Goal: Transaction & Acquisition: Purchase product/service

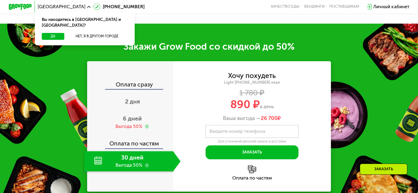
scroll to position [577, 0]
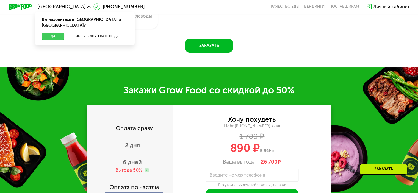
click at [59, 33] on button "Да" at bounding box center [53, 36] width 22 height 7
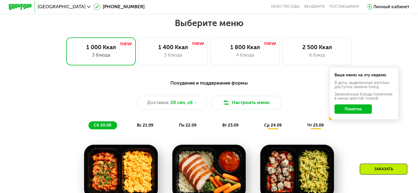
scroll to position [330, 0]
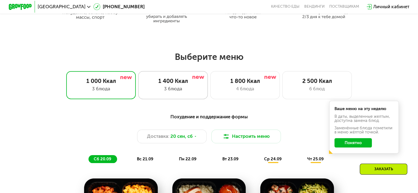
click at [194, 84] on div "1 400 Ккал" at bounding box center [172, 81] width 57 height 7
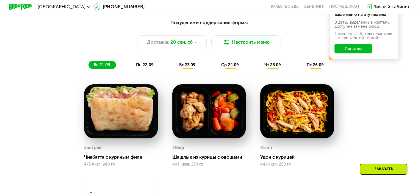
scroll to position [412, 0]
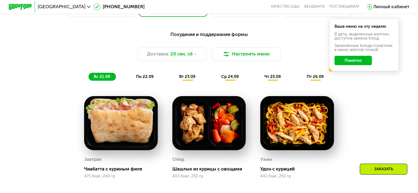
click at [195, 81] on div "вт 23.09" at bounding box center [187, 77] width 27 height 8
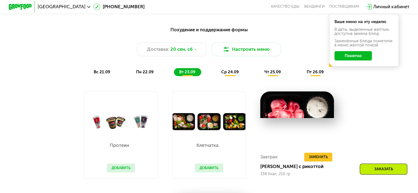
scroll to position [385, 0]
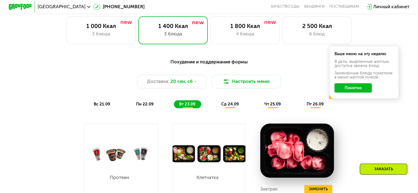
click at [149, 105] on span "пн 22.09" at bounding box center [145, 104] width 18 height 5
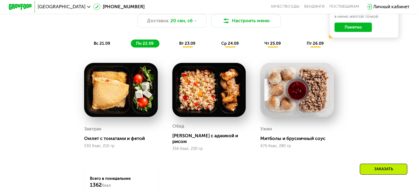
scroll to position [412, 0]
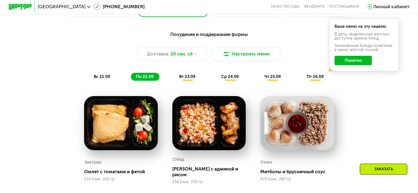
click at [104, 79] on span "вс 21.09" at bounding box center [102, 76] width 16 height 5
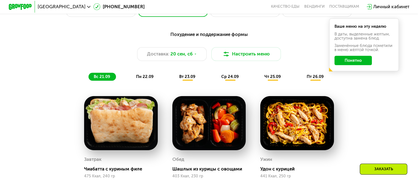
scroll to position [385, 0]
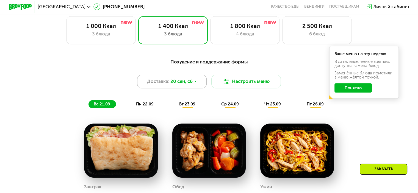
click at [190, 85] on span "20 сен, сб" at bounding box center [181, 81] width 22 height 7
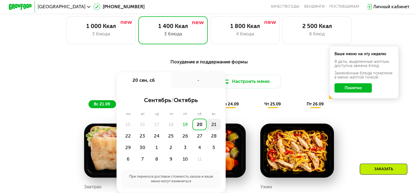
click at [211, 128] on div "21" at bounding box center [214, 125] width 14 height 12
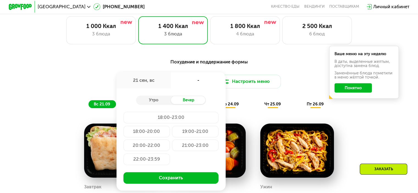
click at [157, 151] on div "20:00-22:00" at bounding box center [146, 146] width 46 height 12
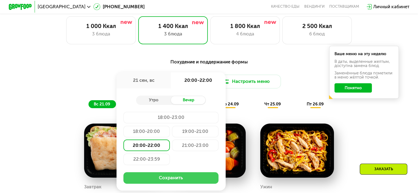
click at [177, 183] on button "Сохранить" at bounding box center [170, 178] width 95 height 12
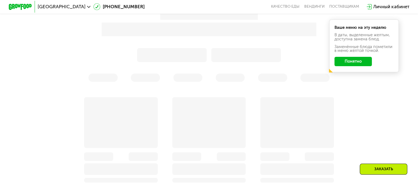
scroll to position [440, 0]
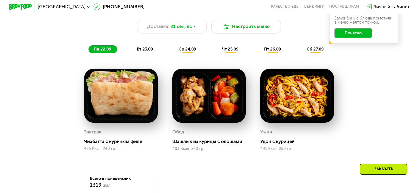
click at [363, 34] on button "Понятно" at bounding box center [353, 32] width 37 height 9
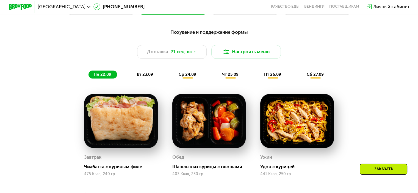
scroll to position [412, 0]
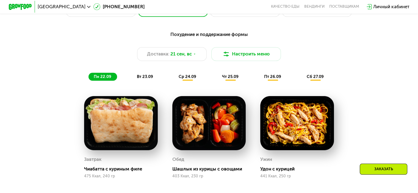
click at [142, 78] on span "вт 23.09" at bounding box center [145, 76] width 16 height 5
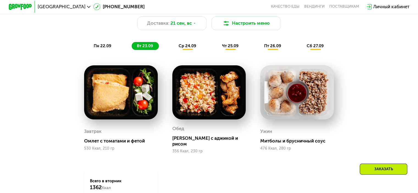
scroll to position [440, 0]
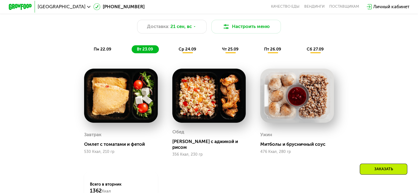
click at [106, 52] on span "пн 22.09" at bounding box center [103, 49] width 18 height 5
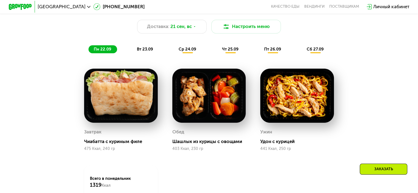
click at [140, 54] on div "вт 23.09" at bounding box center [145, 49] width 27 height 8
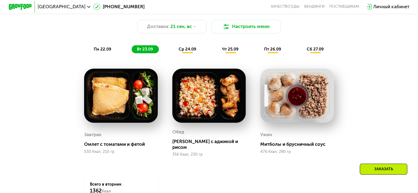
click at [186, 52] on span "ср 24.09" at bounding box center [188, 49] width 18 height 5
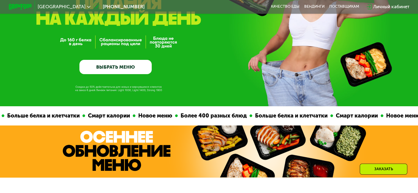
scroll to position [0, 0]
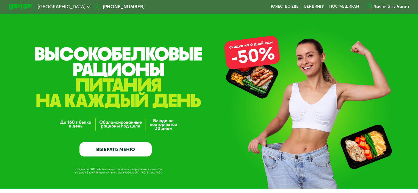
click at [382, 7] on div "Личный кабинет" at bounding box center [391, 6] width 36 height 7
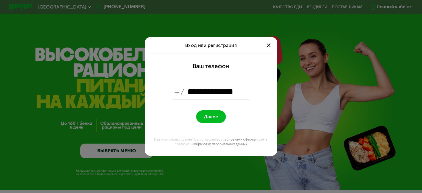
type input "**********"
click at [208, 118] on span "Далее" at bounding box center [211, 116] width 14 height 5
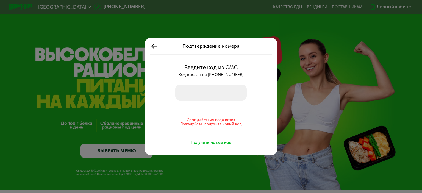
click at [199, 92] on input "number" at bounding box center [210, 93] width 71 height 16
type input "****"
click at [201, 141] on div "Получить новый код" at bounding box center [211, 143] width 41 height 6
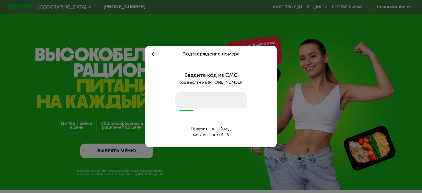
click at [199, 104] on input "number" at bounding box center [210, 100] width 71 height 16
type input "****"
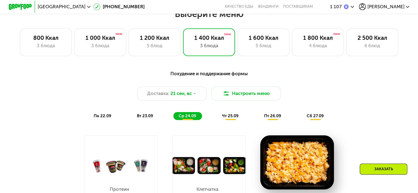
scroll to position [357, 0]
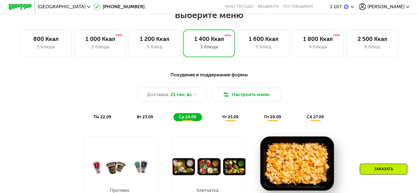
click at [98, 119] on span "пн 22.09" at bounding box center [103, 117] width 18 height 5
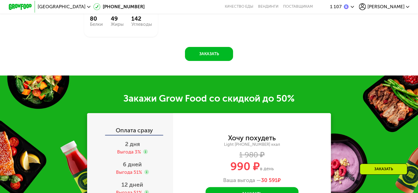
scroll to position [660, 0]
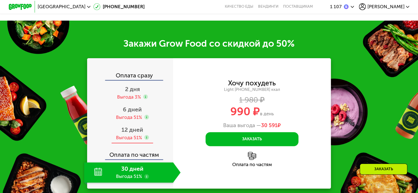
click at [142, 133] on span "12 дней" at bounding box center [133, 129] width 22 height 7
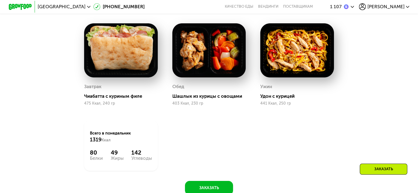
scroll to position [412, 0]
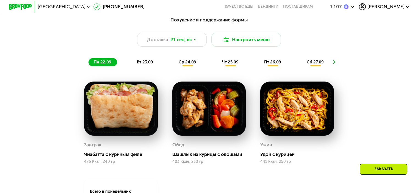
click at [141, 62] on span "вт 23.09" at bounding box center [145, 62] width 16 height 5
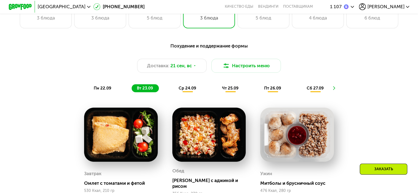
scroll to position [357, 0]
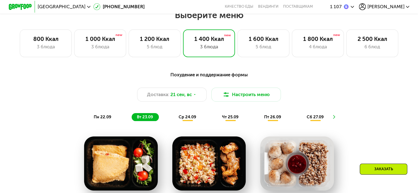
click at [184, 122] on div "ср 24.09" at bounding box center [187, 117] width 29 height 8
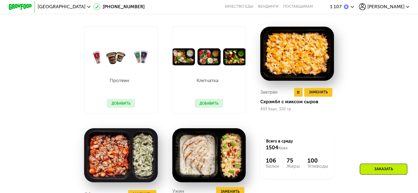
scroll to position [467, 0]
click at [325, 95] on span "Заменить" at bounding box center [318, 92] width 19 height 6
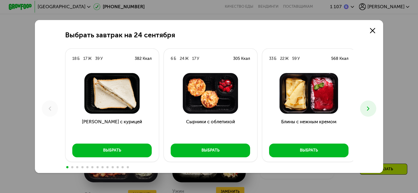
click at [372, 111] on icon at bounding box center [368, 108] width 7 height 7
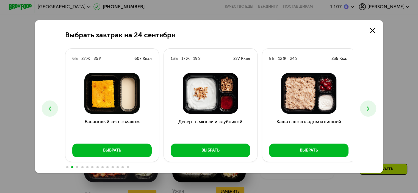
click at [371, 111] on icon at bounding box center [368, 108] width 7 height 7
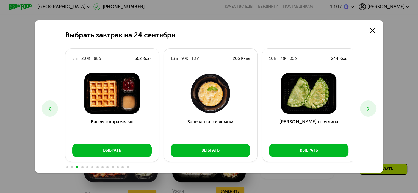
click at [370, 111] on icon at bounding box center [368, 108] width 7 height 7
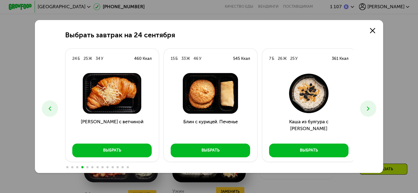
click at [367, 111] on icon at bounding box center [368, 108] width 7 height 7
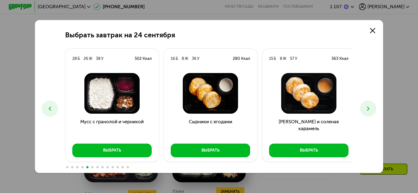
click at [367, 111] on icon at bounding box center [368, 108] width 7 height 7
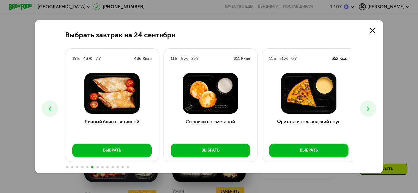
click at [46, 110] on icon at bounding box center [49, 108] width 7 height 7
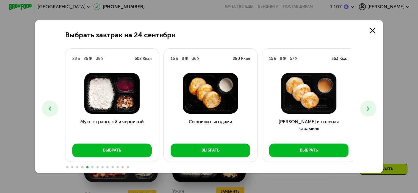
click at [372, 110] on icon at bounding box center [368, 108] width 7 height 7
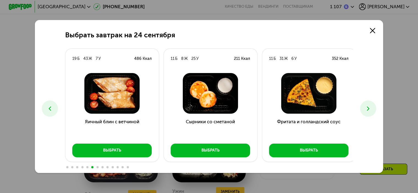
click at [371, 110] on icon at bounding box center [368, 108] width 7 height 7
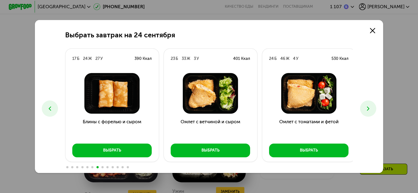
click at [371, 110] on icon at bounding box center [368, 108] width 7 height 7
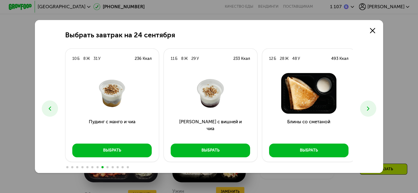
click at [371, 110] on icon at bounding box center [368, 108] width 7 height 7
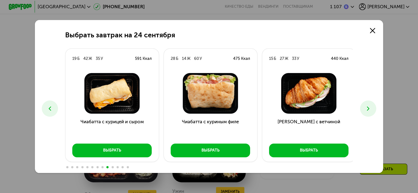
click at [371, 110] on icon at bounding box center [368, 108] width 7 height 7
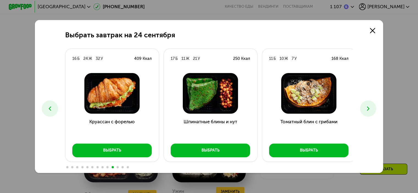
click at [371, 110] on icon at bounding box center [368, 108] width 7 height 7
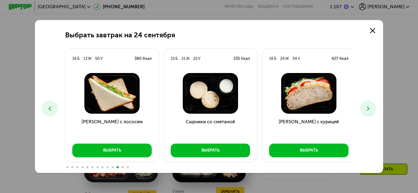
click at [371, 106] on icon at bounding box center [368, 108] width 7 height 7
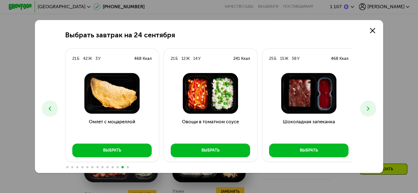
click at [52, 103] on button at bounding box center [50, 109] width 16 height 16
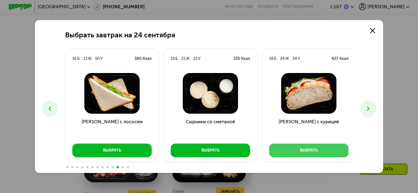
click at [301, 149] on div "Выбрать" at bounding box center [309, 151] width 18 height 6
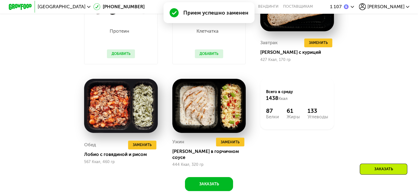
scroll to position [537, 0]
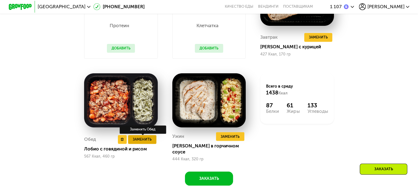
click at [142, 142] on span "Заменить" at bounding box center [142, 140] width 19 height 6
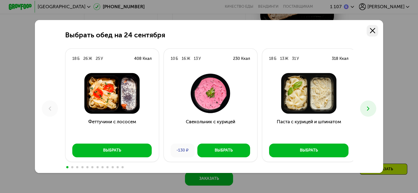
click at [372, 30] on icon at bounding box center [372, 30] width 5 height 5
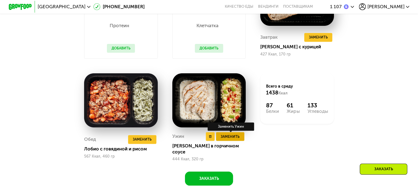
click at [232, 140] on span "Заменить" at bounding box center [230, 137] width 19 height 6
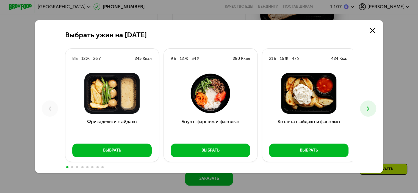
click at [368, 105] on icon at bounding box center [368, 108] width 7 height 7
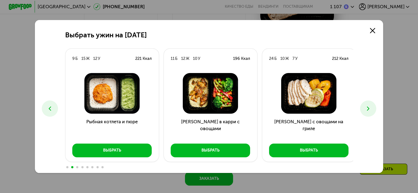
click at [368, 105] on icon at bounding box center [368, 108] width 7 height 7
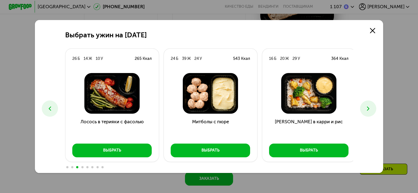
click at [368, 105] on icon at bounding box center [368, 108] width 7 height 7
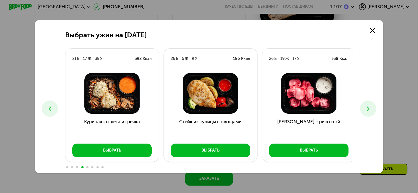
click at [368, 105] on icon at bounding box center [368, 108] width 7 height 7
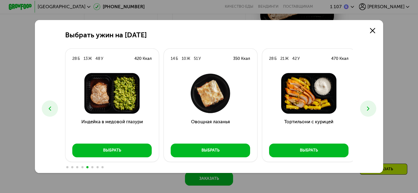
click at [368, 105] on icon at bounding box center [368, 108] width 7 height 7
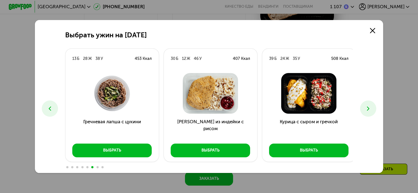
click at [368, 105] on icon at bounding box center [368, 108] width 7 height 7
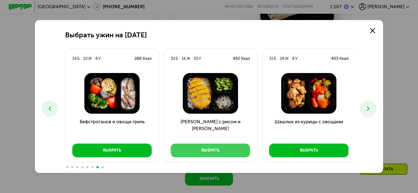
click at [210, 149] on div "Выбрать" at bounding box center [211, 151] width 18 height 6
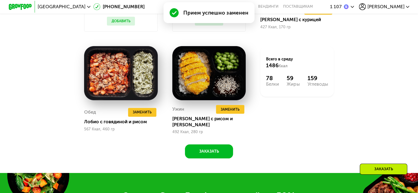
scroll to position [564, 0]
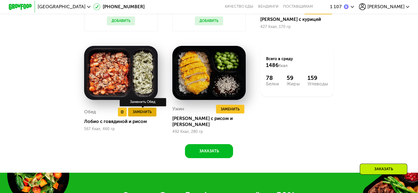
click at [144, 115] on span "Заменить" at bounding box center [142, 112] width 19 height 6
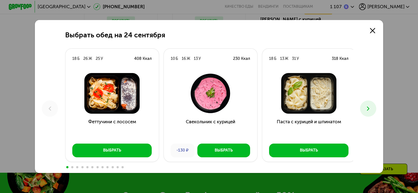
click at [374, 107] on button at bounding box center [368, 109] width 16 height 16
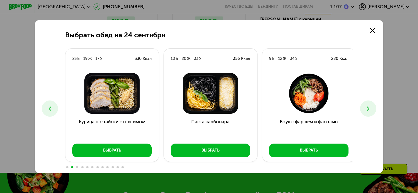
click at [374, 107] on button at bounding box center [368, 109] width 16 height 16
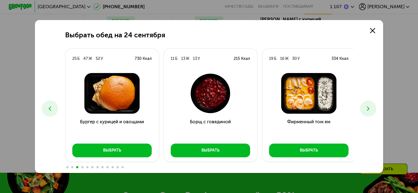
click at [374, 107] on button at bounding box center [368, 109] width 16 height 16
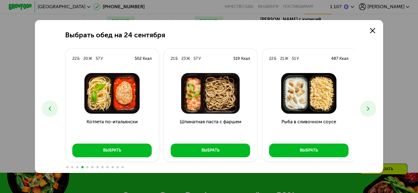
click at [374, 107] on button at bounding box center [368, 109] width 16 height 16
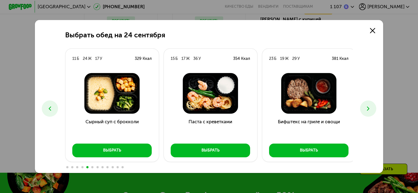
click at [374, 107] on button at bounding box center [368, 109] width 16 height 16
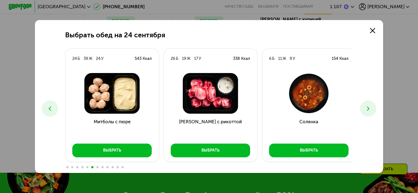
click at [374, 107] on button at bounding box center [368, 109] width 16 height 16
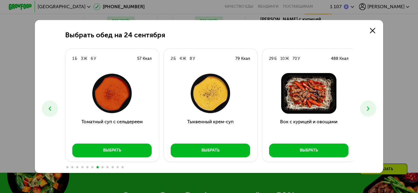
click at [52, 107] on button at bounding box center [50, 109] width 16 height 16
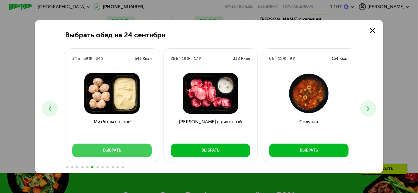
click at [100, 149] on button "Выбрать" at bounding box center [111, 151] width 79 height 14
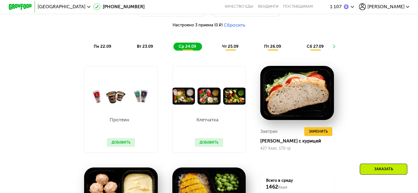
scroll to position [399, 0]
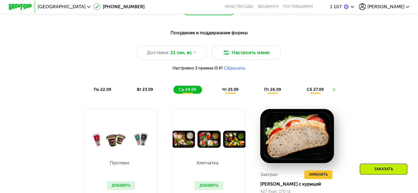
click at [228, 90] on span "чт 25.09" at bounding box center [230, 89] width 16 height 5
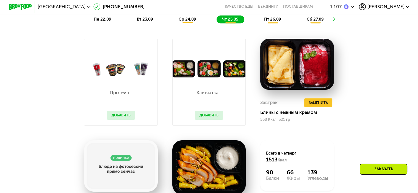
scroll to position [427, 0]
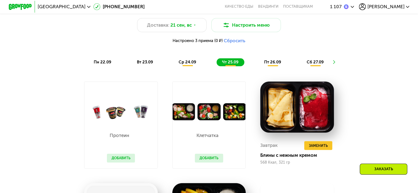
click at [189, 65] on span "ср 24.09" at bounding box center [188, 62] width 18 height 5
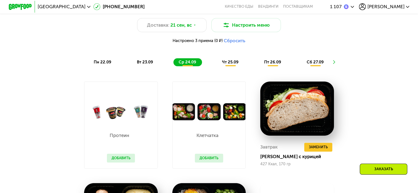
click at [232, 67] on div "чт 25.09" at bounding box center [230, 62] width 27 height 8
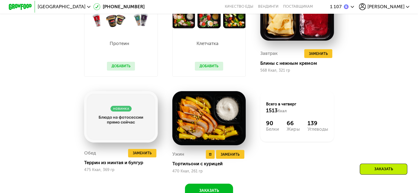
scroll to position [509, 0]
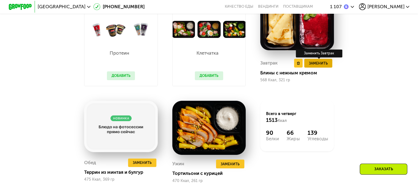
click at [325, 65] on span "Заменить" at bounding box center [318, 63] width 19 height 6
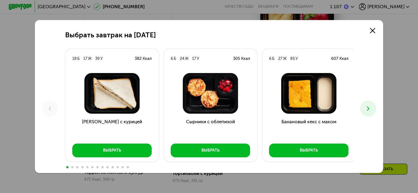
click at [367, 110] on icon at bounding box center [368, 108] width 7 height 7
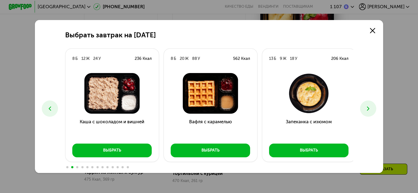
click at [367, 110] on icon at bounding box center [368, 108] width 7 height 7
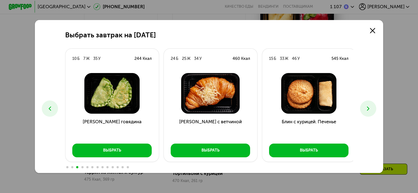
click at [367, 110] on icon at bounding box center [368, 108] width 7 height 7
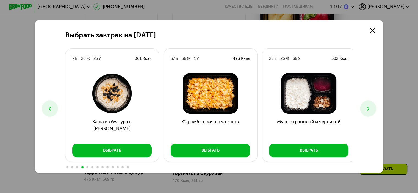
click at [367, 110] on icon at bounding box center [368, 108] width 7 height 7
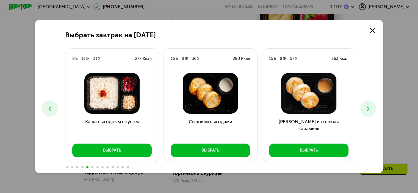
click at [367, 110] on icon at bounding box center [368, 108] width 7 height 7
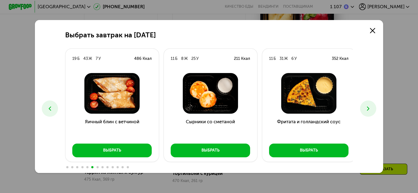
click at [367, 110] on icon at bounding box center [368, 108] width 7 height 7
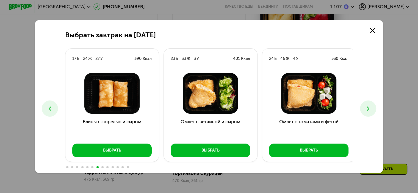
click at [367, 110] on icon at bounding box center [368, 108] width 7 height 7
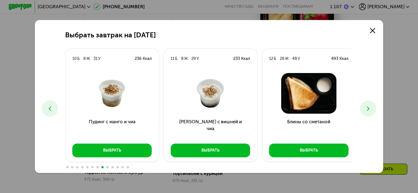
click at [367, 110] on icon at bounding box center [368, 108] width 7 height 7
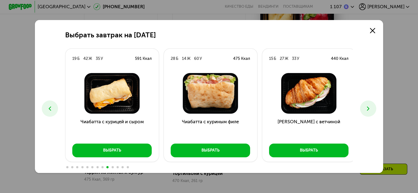
click at [367, 110] on icon at bounding box center [368, 108] width 7 height 7
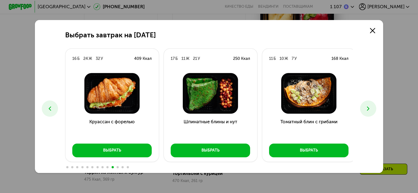
click at [44, 109] on button at bounding box center [50, 109] width 16 height 16
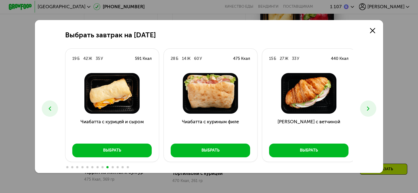
click at [46, 109] on icon at bounding box center [49, 108] width 7 height 7
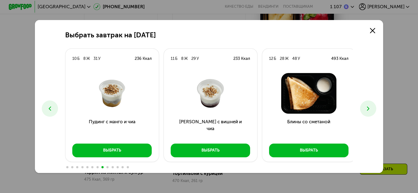
click at [363, 110] on button at bounding box center [368, 109] width 16 height 16
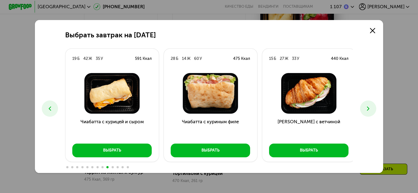
click at [363, 110] on button at bounding box center [368, 109] width 16 height 16
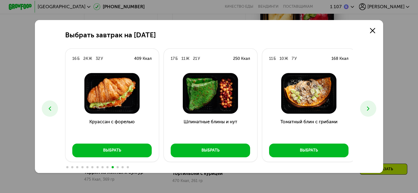
click at [50, 106] on icon at bounding box center [49, 108] width 7 height 7
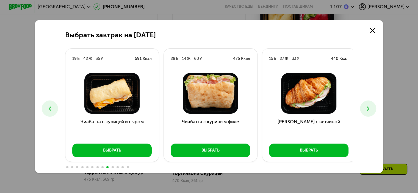
click at [374, 110] on button at bounding box center [368, 109] width 16 height 16
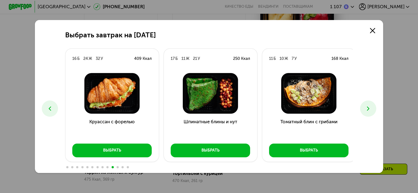
click at [374, 110] on button at bounding box center [368, 109] width 16 height 16
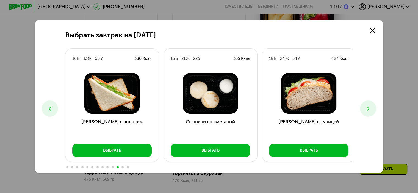
click at [374, 110] on button at bounding box center [368, 109] width 16 height 16
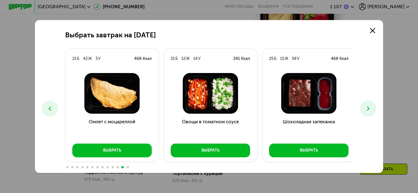
click at [374, 110] on button at bounding box center [368, 109] width 16 height 16
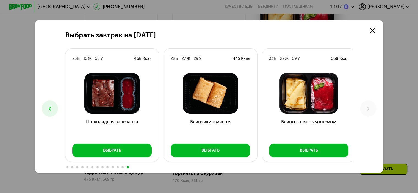
click at [40, 106] on div "Выбрать завтрак на [DATE] Б 17 Ж 39 У 382 Ккал Сэндвич с курицей Выбрать 6 Б 24…" at bounding box center [209, 96] width 349 height 153
click at [46, 106] on icon at bounding box center [49, 108] width 7 height 7
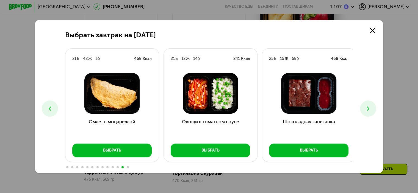
click at [51, 110] on icon at bounding box center [49, 108] width 7 height 7
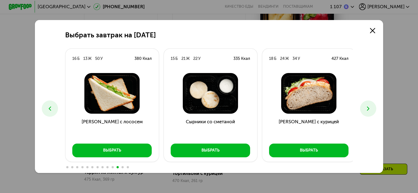
click at [51, 110] on icon at bounding box center [49, 108] width 7 height 7
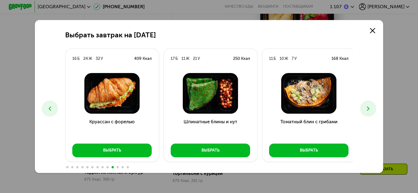
click at [51, 110] on icon at bounding box center [49, 108] width 7 height 7
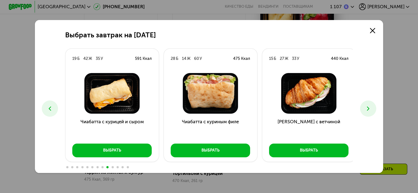
click at [51, 110] on icon at bounding box center [49, 108] width 7 height 7
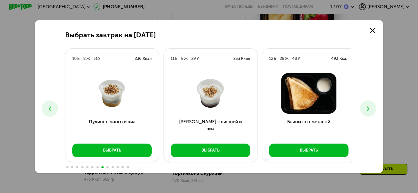
click at [51, 110] on icon at bounding box center [49, 108] width 7 height 7
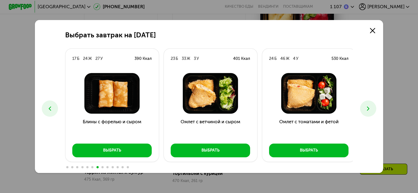
click at [51, 110] on icon at bounding box center [49, 108] width 7 height 7
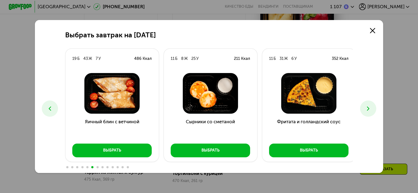
click at [51, 110] on icon at bounding box center [49, 108] width 7 height 7
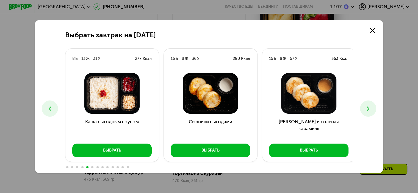
click at [51, 110] on icon at bounding box center [49, 108] width 7 height 7
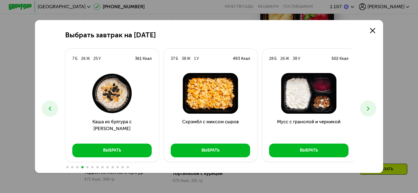
click at [51, 110] on icon at bounding box center [49, 108] width 7 height 7
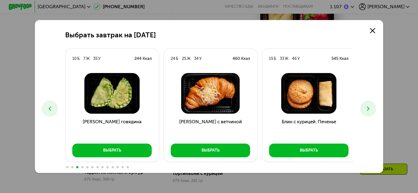
click at [51, 110] on icon at bounding box center [49, 108] width 7 height 7
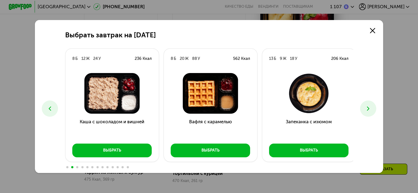
click at [51, 110] on icon at bounding box center [49, 108] width 7 height 7
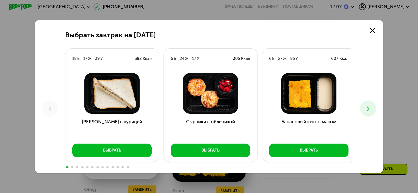
scroll to position [482, 0]
click at [368, 107] on icon at bounding box center [368, 108] width 7 height 7
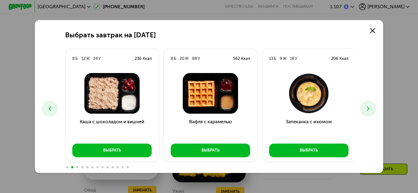
click at [368, 107] on icon at bounding box center [368, 108] width 7 height 7
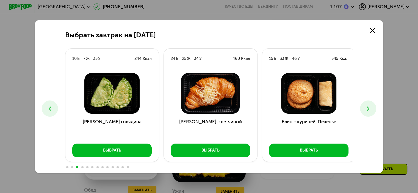
click at [50, 111] on icon at bounding box center [49, 108] width 7 height 7
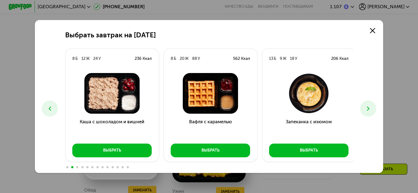
click at [50, 111] on icon at bounding box center [49, 108] width 7 height 7
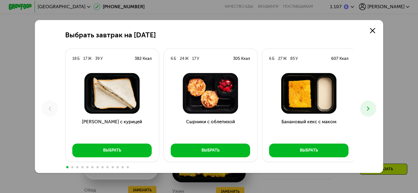
click at [369, 108] on use at bounding box center [368, 109] width 2 height 4
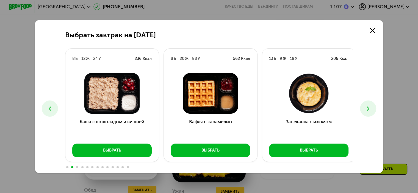
click at [369, 108] on use at bounding box center [368, 109] width 2 height 4
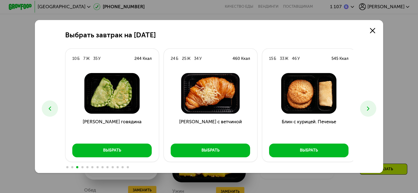
click at [53, 110] on button at bounding box center [50, 109] width 16 height 16
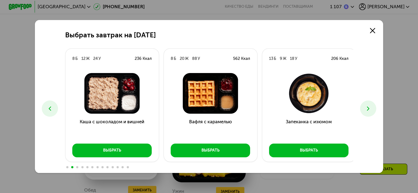
click at [53, 110] on button at bounding box center [50, 109] width 16 height 16
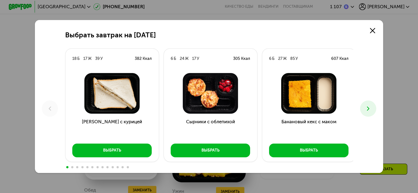
click at [375, 109] on button at bounding box center [368, 109] width 16 height 16
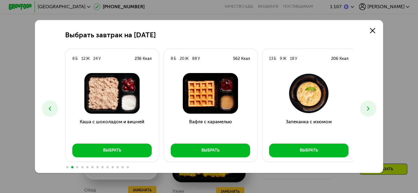
click at [375, 109] on button at bounding box center [368, 109] width 16 height 16
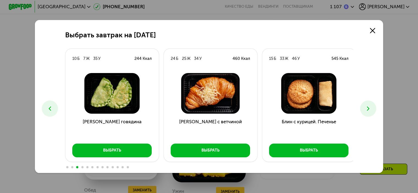
click at [375, 109] on button at bounding box center [368, 109] width 16 height 16
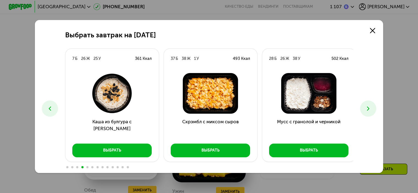
click at [375, 109] on button at bounding box center [368, 109] width 16 height 16
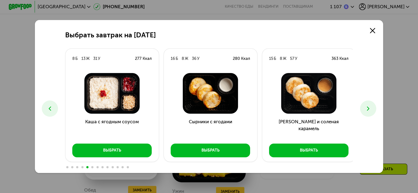
click at [375, 109] on button at bounding box center [368, 109] width 16 height 16
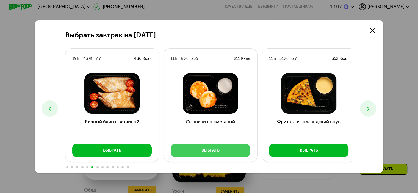
click at [209, 153] on div "Выбрать" at bounding box center [211, 151] width 18 height 6
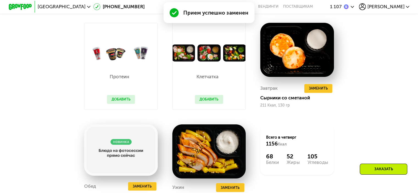
scroll to position [537, 0]
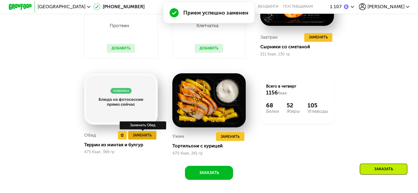
click at [137, 138] on span "Заменить" at bounding box center [142, 136] width 19 height 6
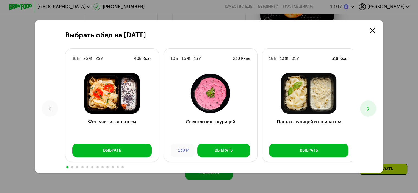
click at [372, 110] on icon at bounding box center [368, 108] width 7 height 7
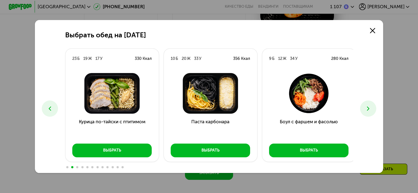
click at [42, 109] on button at bounding box center [50, 109] width 16 height 16
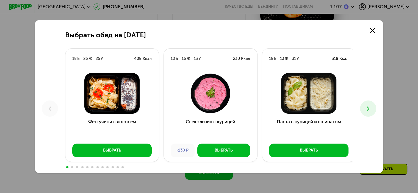
click at [371, 106] on icon at bounding box center [368, 108] width 7 height 7
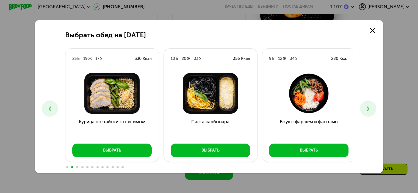
click at [371, 106] on icon at bounding box center [368, 108] width 7 height 7
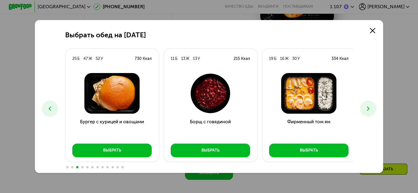
click at [371, 106] on icon at bounding box center [368, 108] width 7 height 7
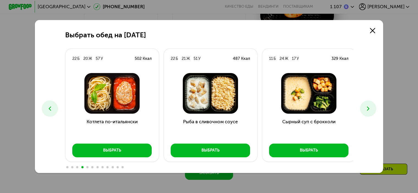
click at [49, 108] on use at bounding box center [50, 109] width 2 height 4
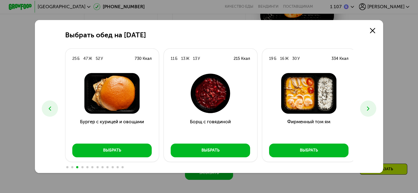
click at [374, 108] on button at bounding box center [368, 109] width 16 height 16
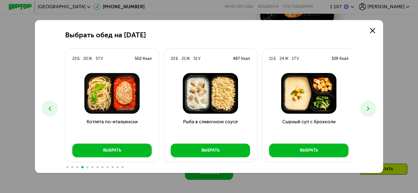
click at [374, 108] on button at bounding box center [368, 109] width 16 height 16
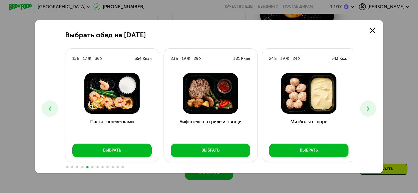
click at [374, 108] on button at bounding box center [368, 109] width 16 height 16
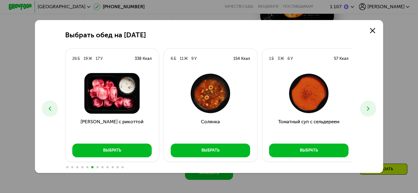
click at [374, 108] on button at bounding box center [368, 109] width 16 height 16
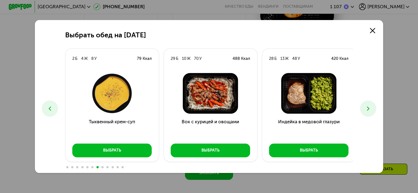
click at [374, 108] on button at bounding box center [368, 109] width 16 height 16
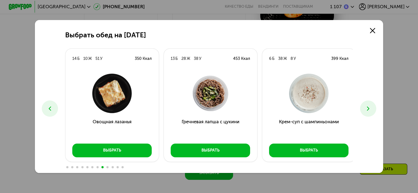
click at [35, 109] on div "Выбрать обед на [DATE] Б 26 Ж 25 У 408 Ккал Феттучини с лососем Выбрать 10 Б 16…" at bounding box center [209, 96] width 349 height 153
click at [42, 108] on button at bounding box center [50, 109] width 16 height 16
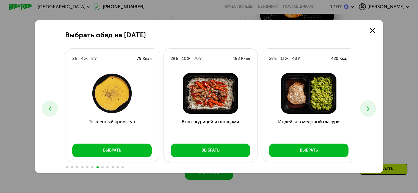
click at [370, 104] on button at bounding box center [368, 109] width 16 height 16
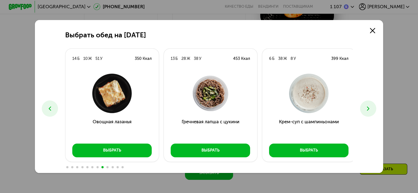
click at [370, 104] on button at bounding box center [368, 109] width 16 height 16
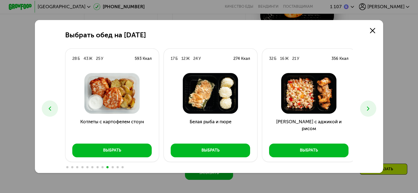
click at [370, 104] on button at bounding box center [368, 109] width 16 height 16
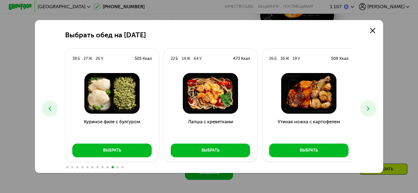
click at [370, 104] on button at bounding box center [368, 109] width 16 height 16
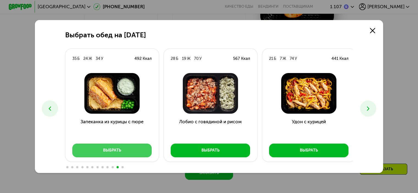
click at [120, 154] on button "Выбрать" at bounding box center [111, 151] width 79 height 14
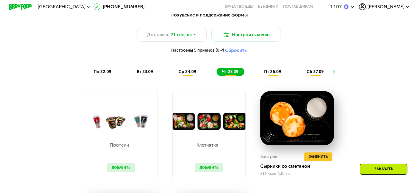
scroll to position [372, 0]
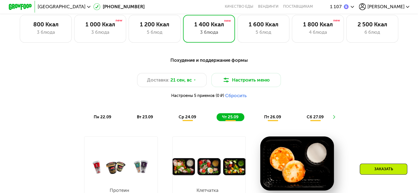
click at [271, 119] on span "пт 26.09" at bounding box center [272, 117] width 17 height 5
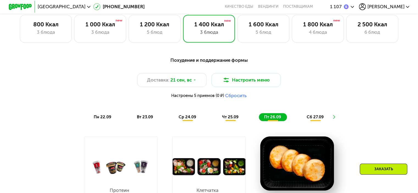
click at [333, 122] on div at bounding box center [333, 117] width 16 height 17
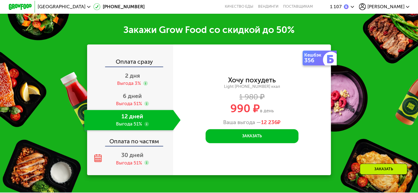
scroll to position [674, 0]
